Goal: Task Accomplishment & Management: Use online tool/utility

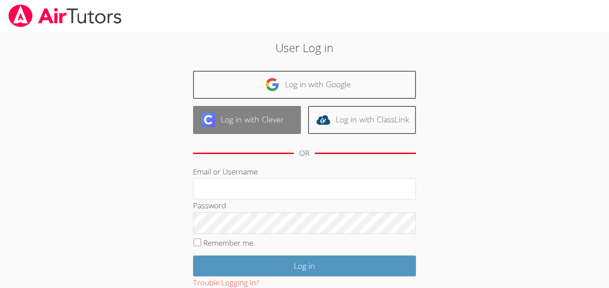
click at [238, 119] on link "Log in with Clever" at bounding box center [247, 120] width 108 height 28
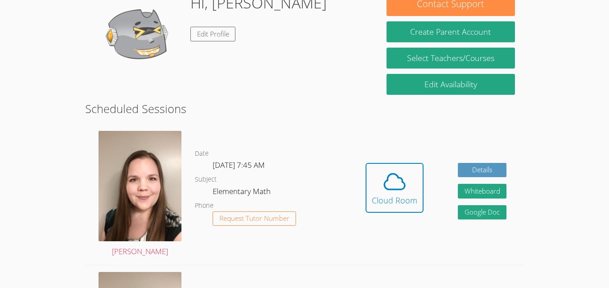
scroll to position [153, 0]
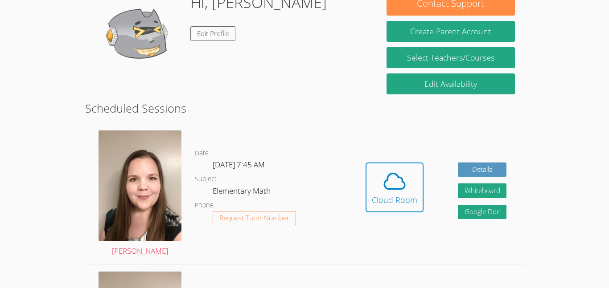
click at [383, 242] on div "Hidden Cloud Room Details Whiteboard Hidden Google Doc" at bounding box center [435, 194] width 175 height 141
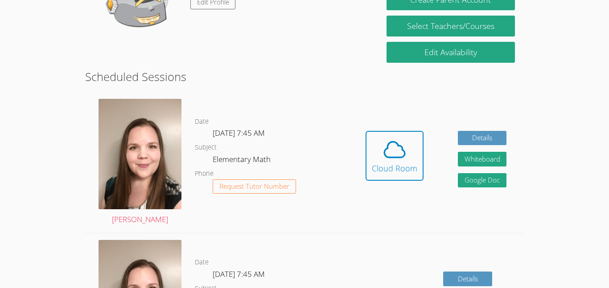
scroll to position [187, 0]
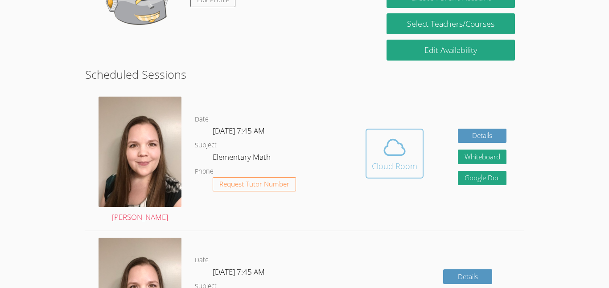
click at [401, 162] on div "Cloud Room" at bounding box center [394, 166] width 45 height 12
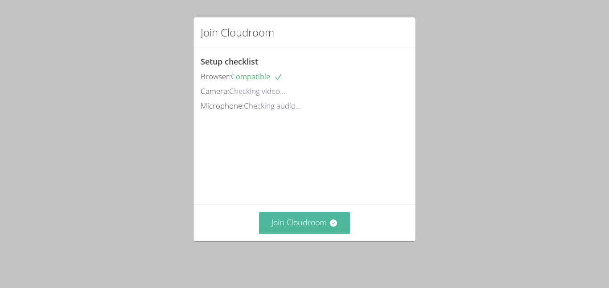
click at [318, 232] on button "Join Cloudroom" at bounding box center [304, 223] width 91 height 22
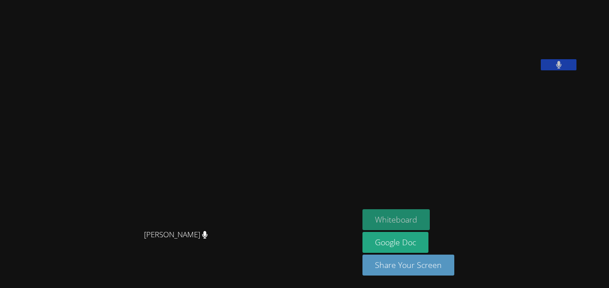
click at [362, 213] on button "Whiteboard" at bounding box center [395, 220] width 67 height 21
